Goal: Navigation & Orientation: Find specific page/section

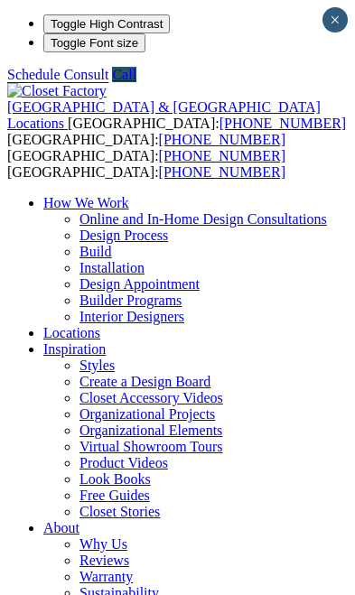
click at [31, 83] on div "[GEOGRAPHIC_DATA] & [GEOGRAPHIC_DATA] Locations [GEOGRAPHIC_DATA]: [PHONE_NUMBE…" at bounding box center [177, 115] width 340 height 65
click at [0, 0] on span at bounding box center [0, 0] width 0 height 0
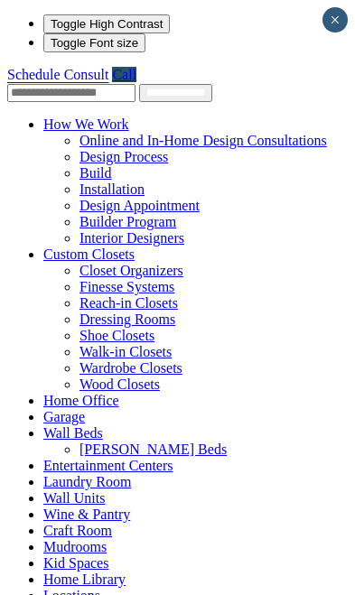
click at [58, 409] on link "Garage" at bounding box center [64, 416] width 42 height 15
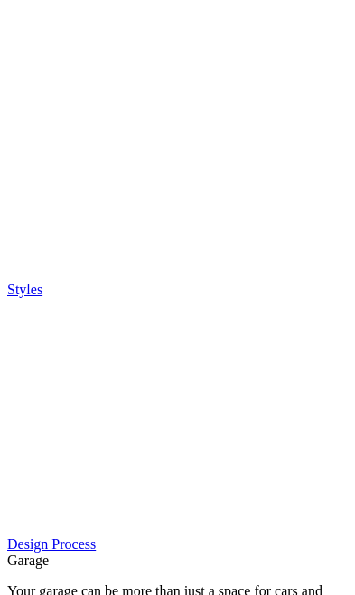
scroll to position [1732, 0]
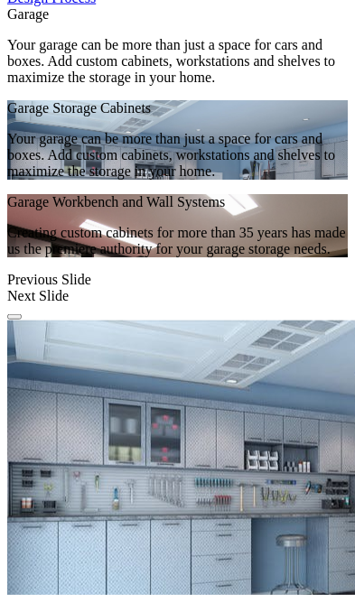
scroll to position [2280, 0]
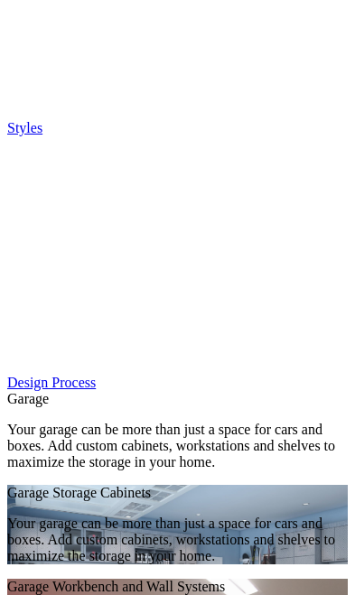
scroll to position [1892, 0]
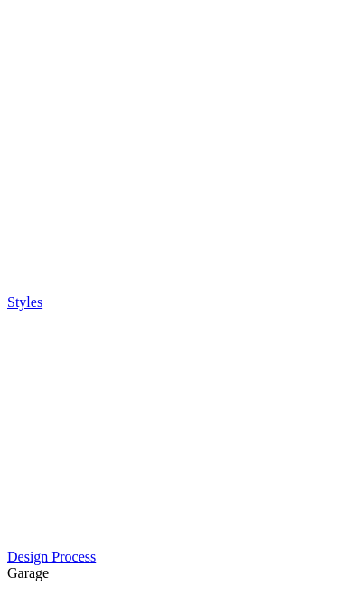
scroll to position [1716, 0]
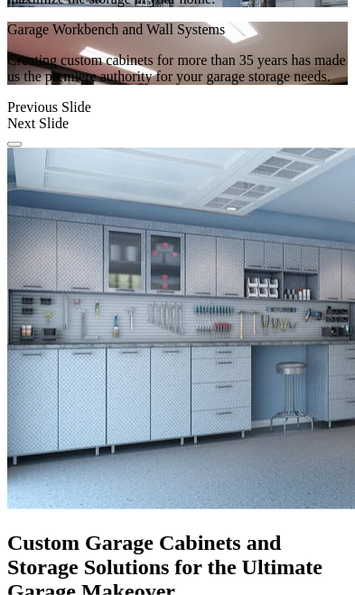
scroll to position [2451, 0]
